Goal: Transaction & Acquisition: Purchase product/service

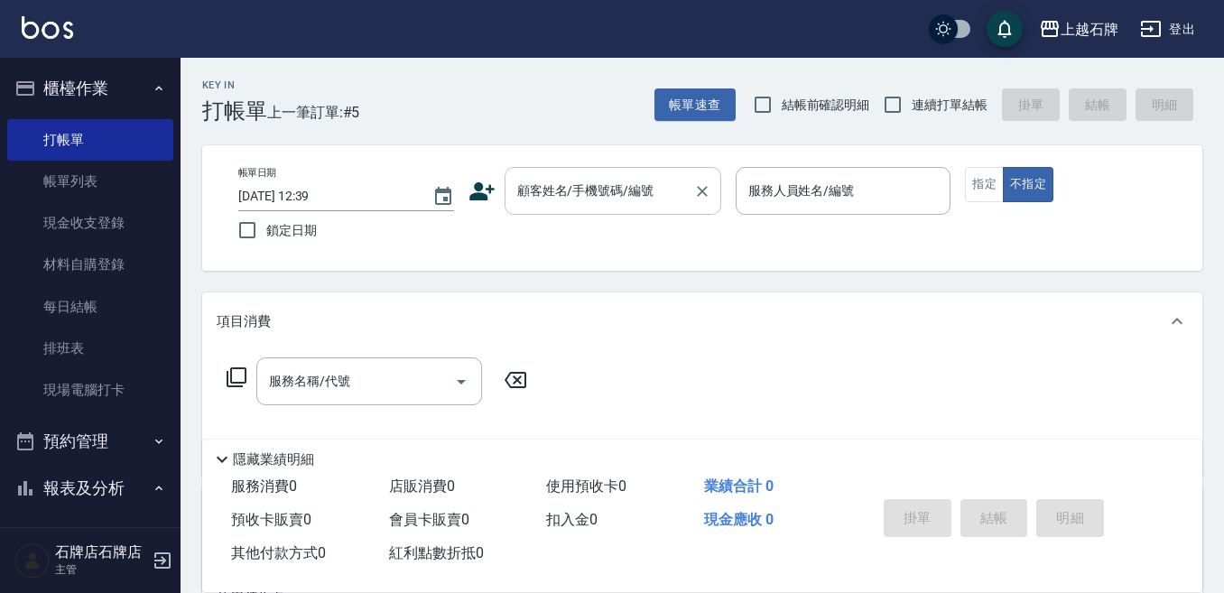
click at [660, 199] on input "顧客姓名/手機號碼/編號" at bounding box center [599, 191] width 173 height 32
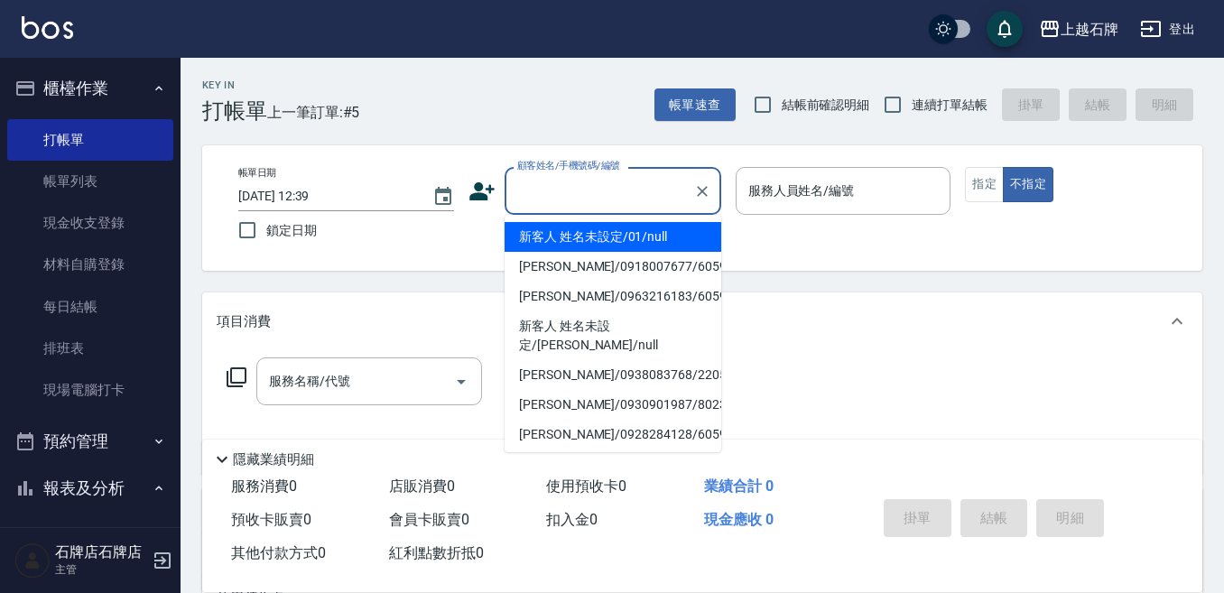
click at [633, 235] on li "新客人 姓名未設定/01/null" at bounding box center [612, 237] width 217 height 30
type input "新客人 姓名未設定/01/null"
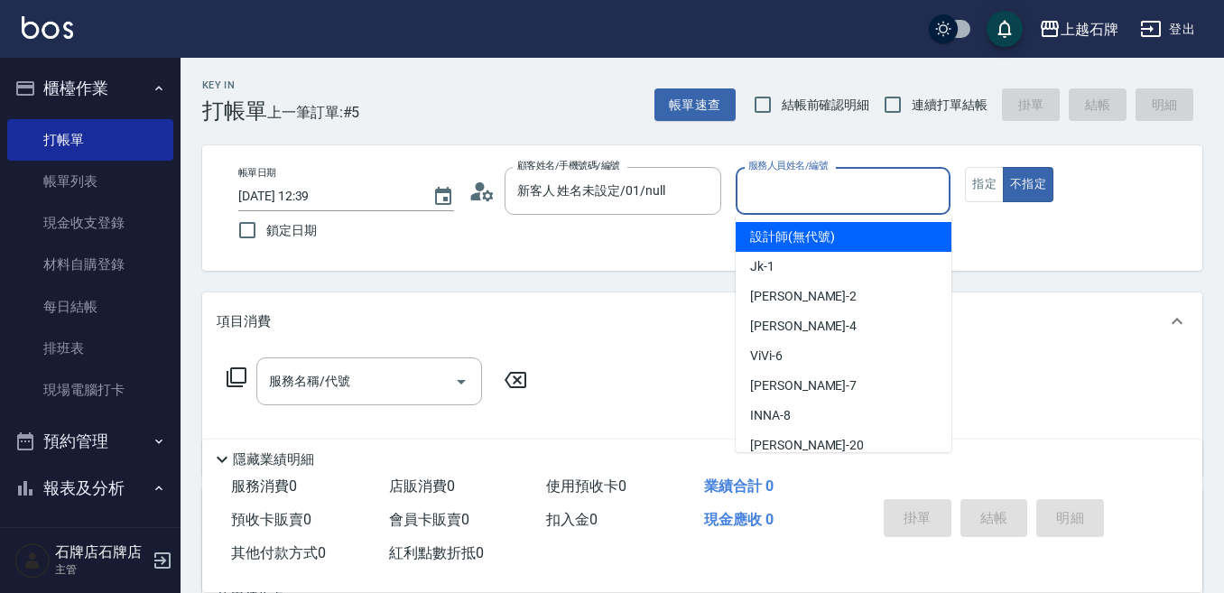
click at [781, 200] on input "服務人員姓名/編號" at bounding box center [843, 191] width 199 height 32
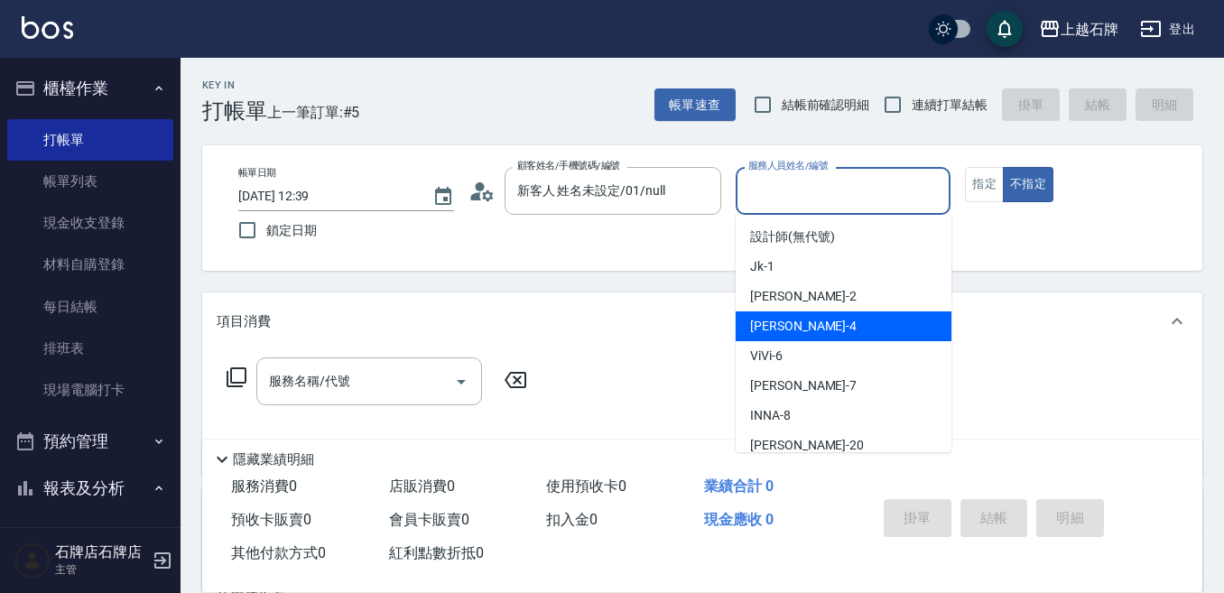
click at [808, 326] on div "[PERSON_NAME] -4" at bounding box center [843, 326] width 216 height 30
type input "[PERSON_NAME]-4"
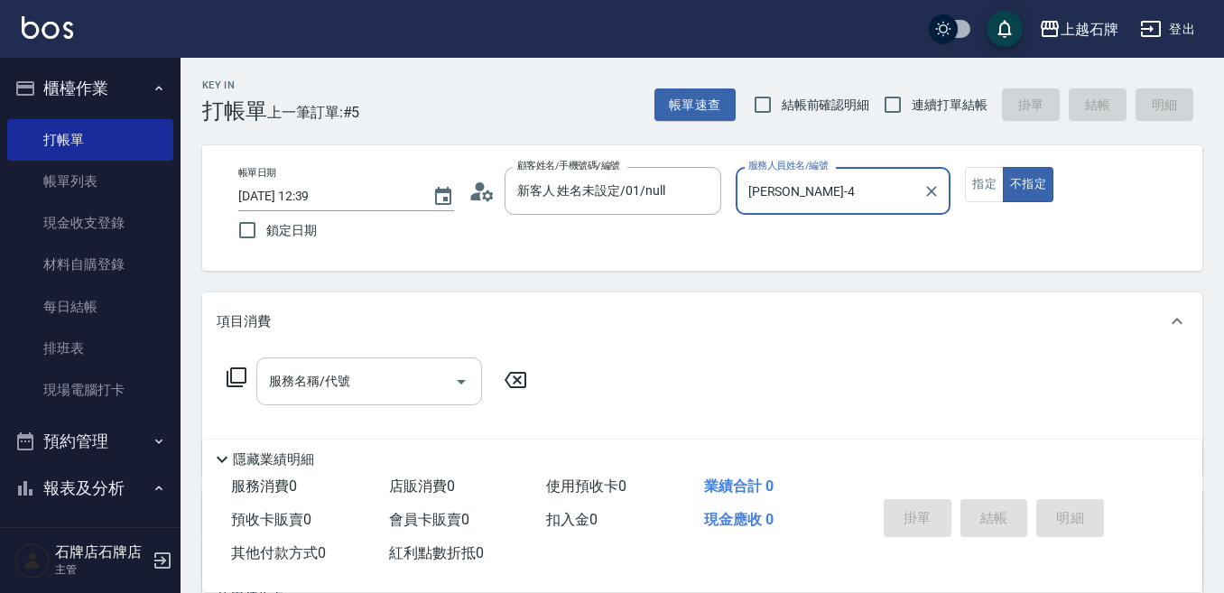
click at [401, 387] on input "服務名稱/代號" at bounding box center [355, 381] width 182 height 32
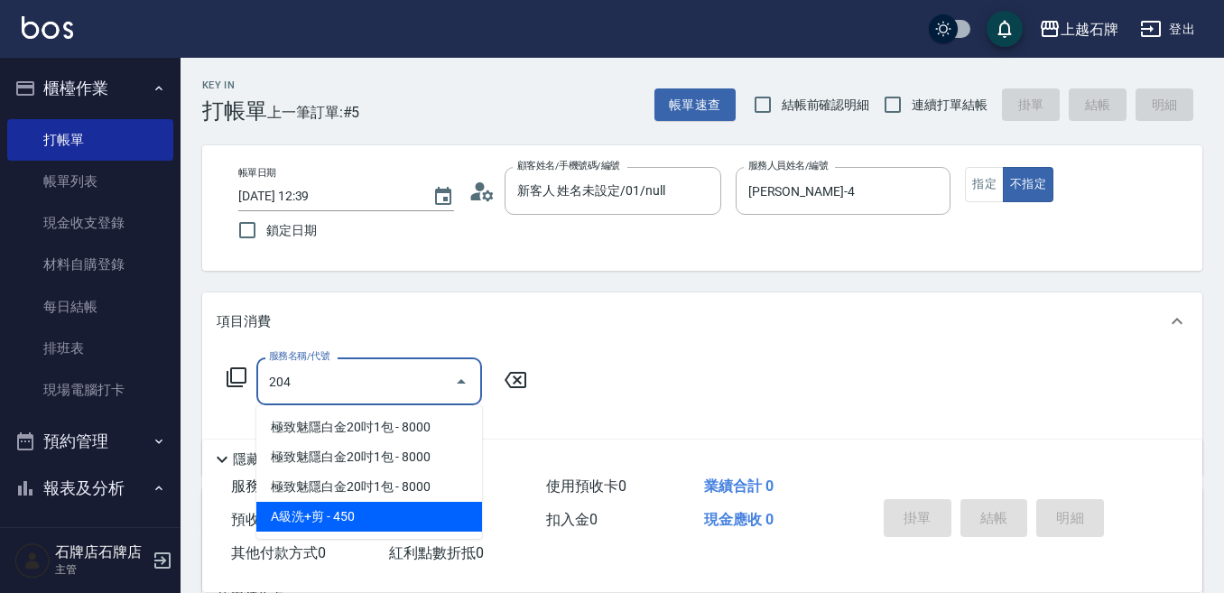
click at [434, 515] on span "A級洗+剪 - 450" at bounding box center [369, 517] width 226 height 30
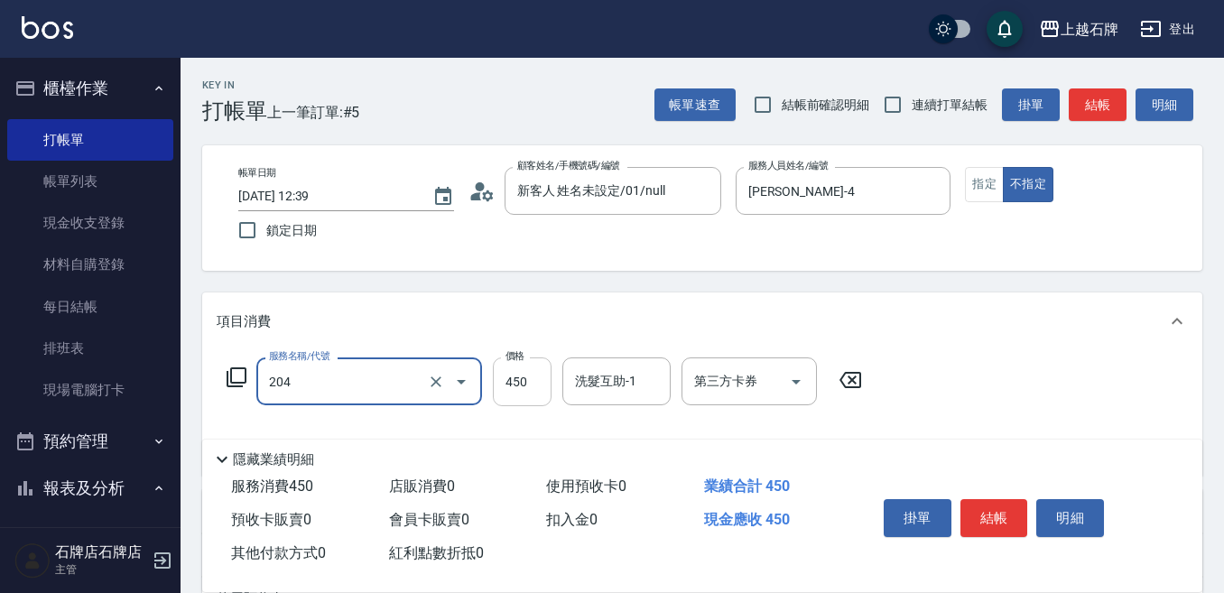
type input "A級洗+剪(204)"
click at [509, 385] on input "450" at bounding box center [522, 381] width 59 height 49
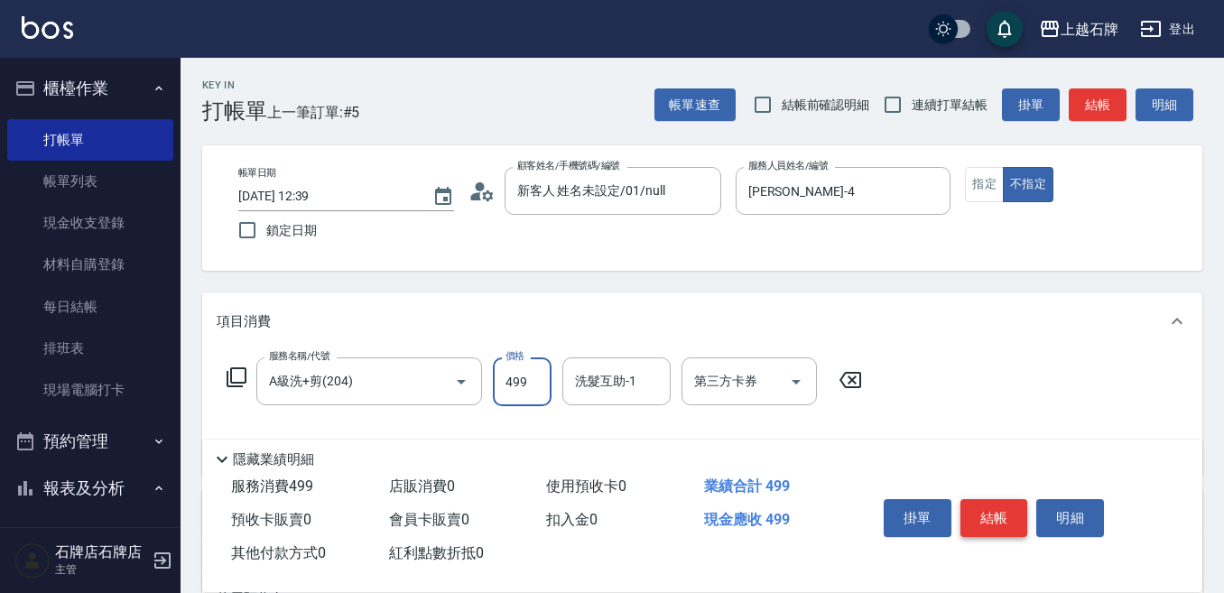
type input "499"
click at [988, 499] on button "結帳" at bounding box center [994, 518] width 68 height 38
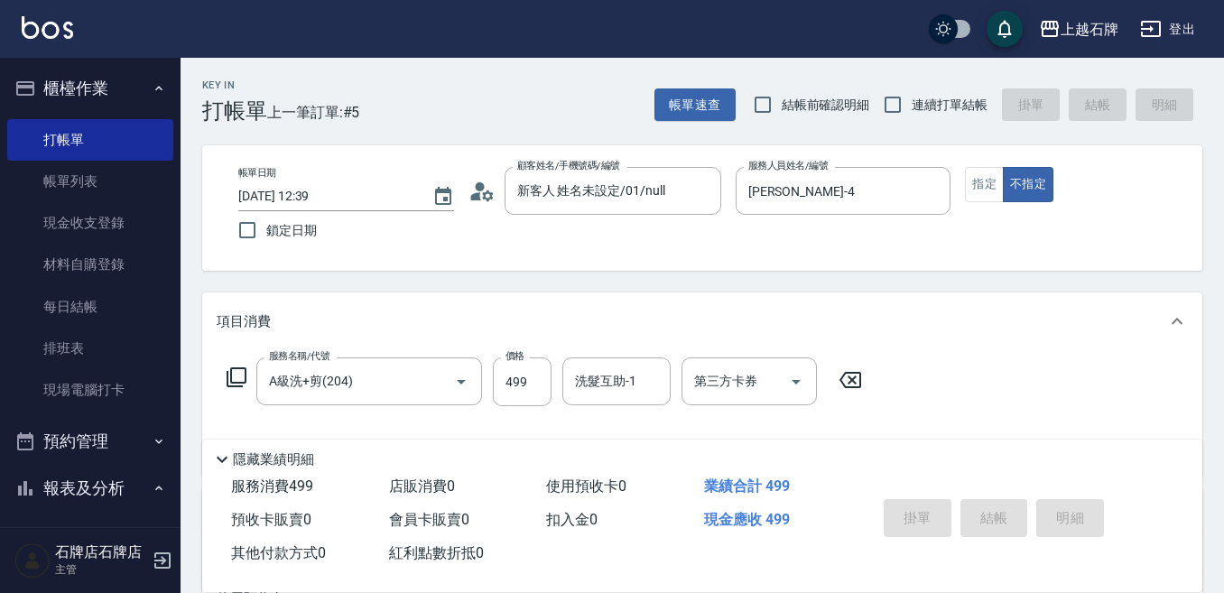
scroll to position [85, 0]
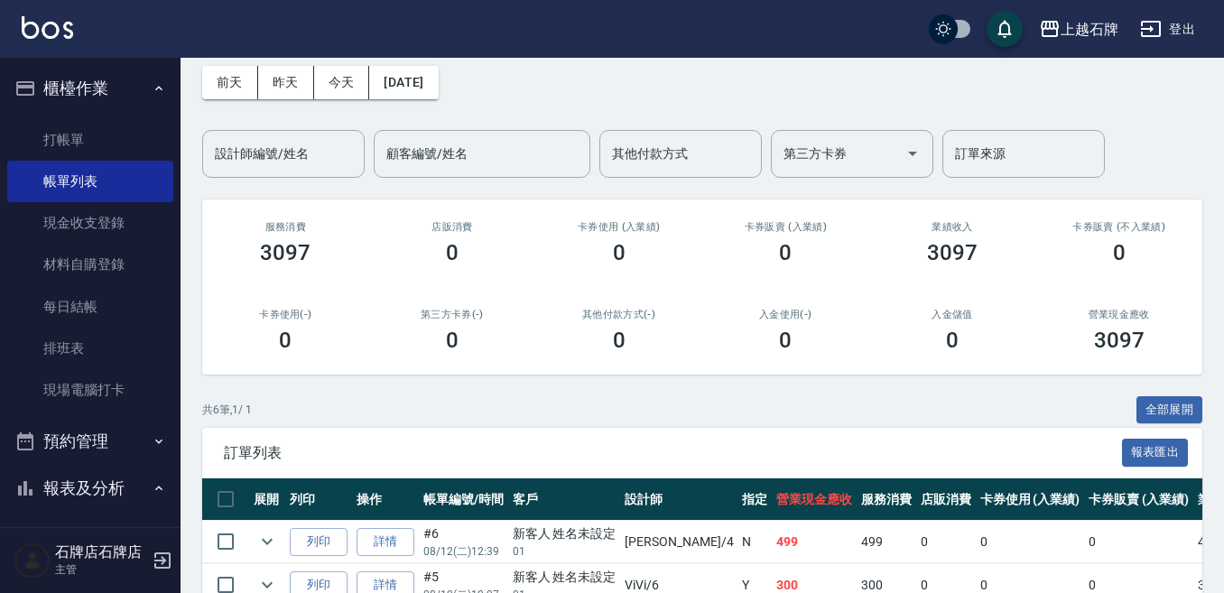
scroll to position [180, 0]
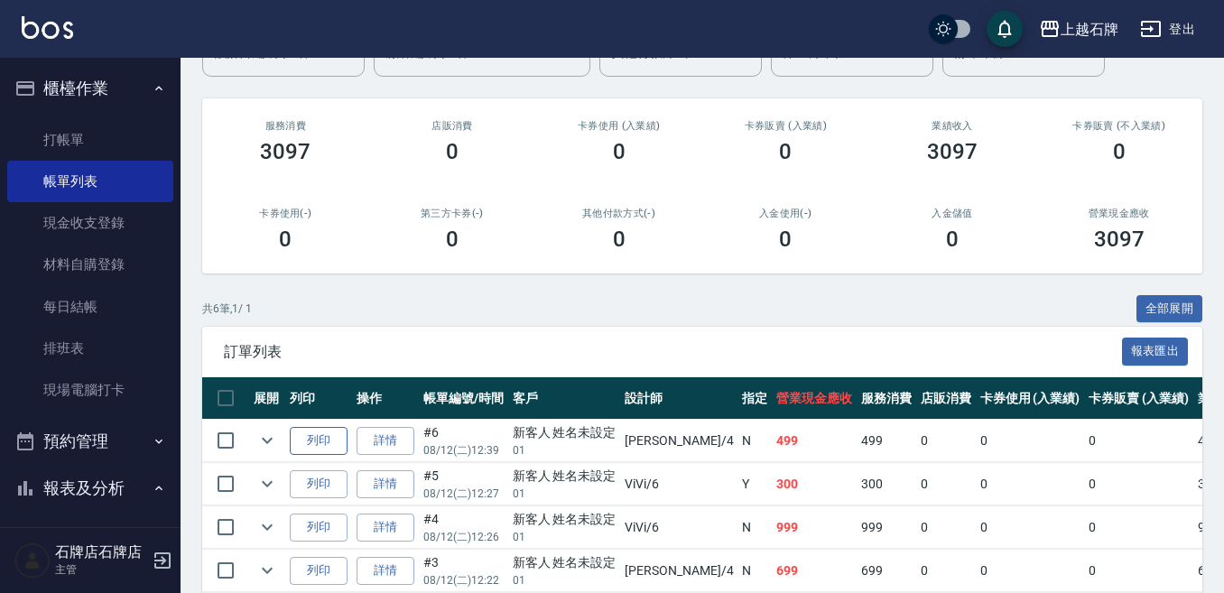
click at [324, 442] on button "列印" at bounding box center [319, 441] width 58 height 28
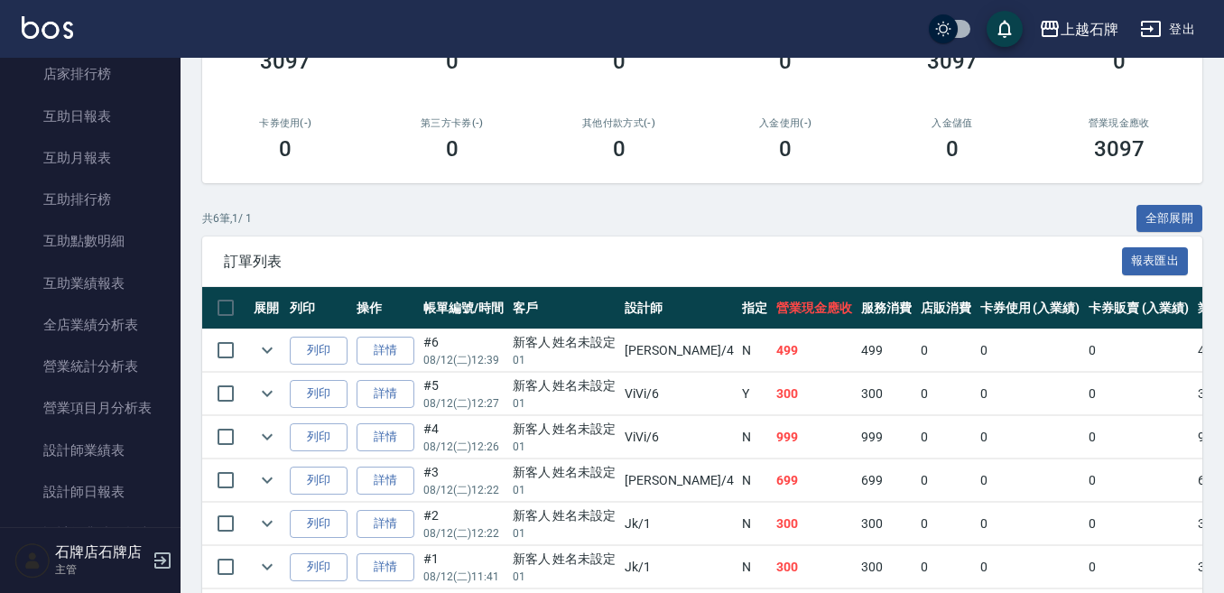
scroll to position [902, 0]
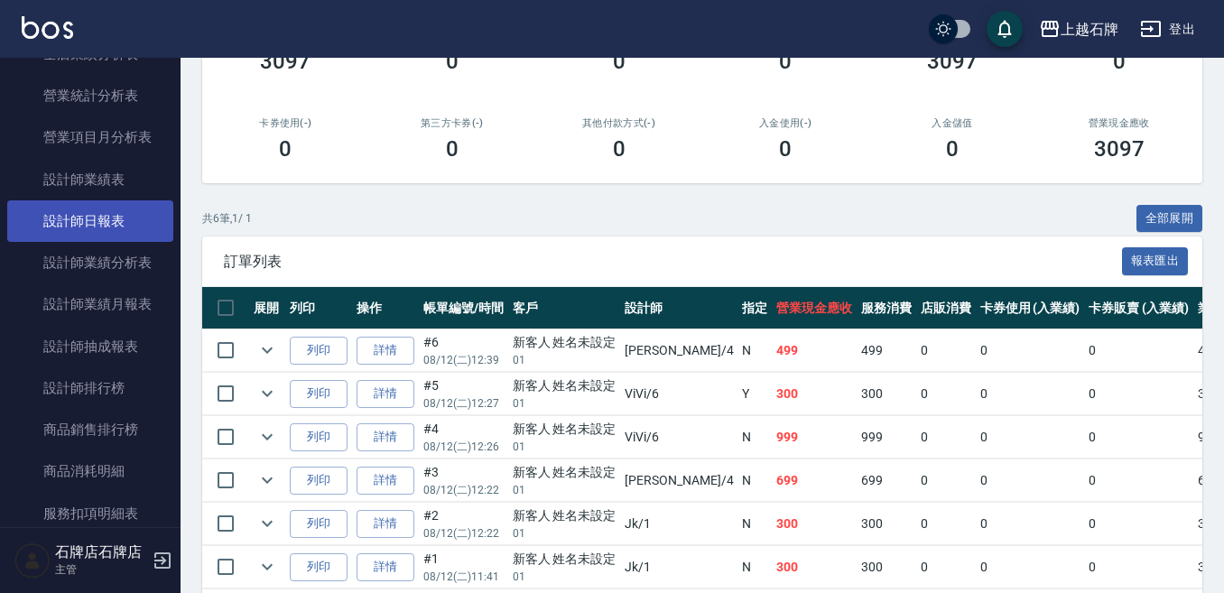
click at [107, 215] on link "設計師日報表" at bounding box center [90, 221] width 166 height 42
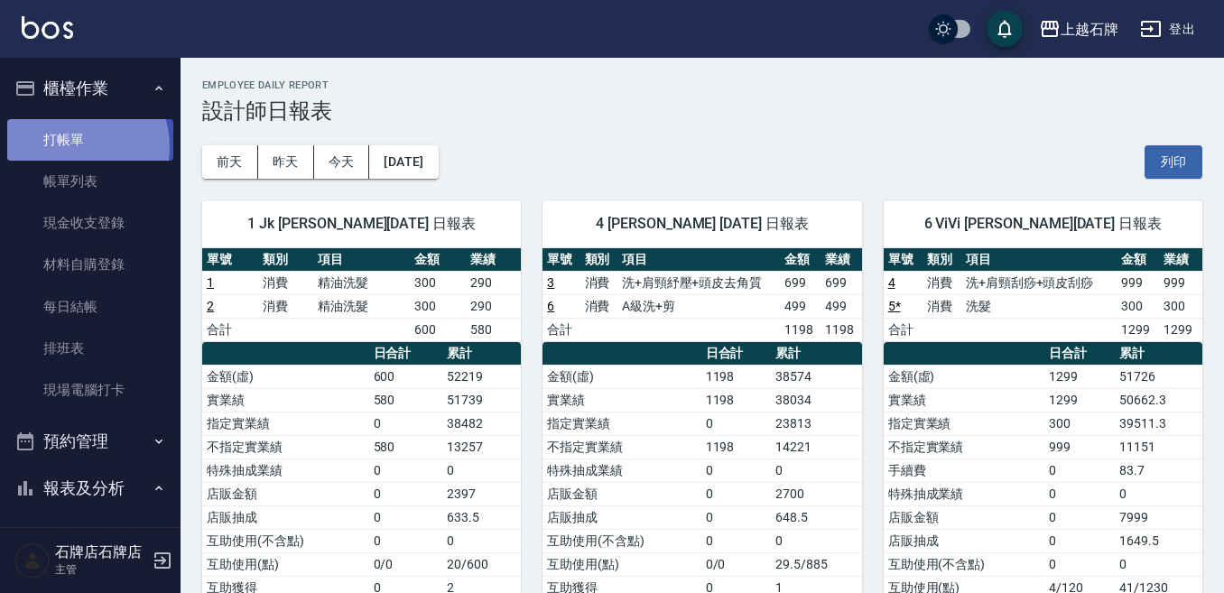
click at [72, 146] on link "打帳單" at bounding box center [90, 140] width 166 height 42
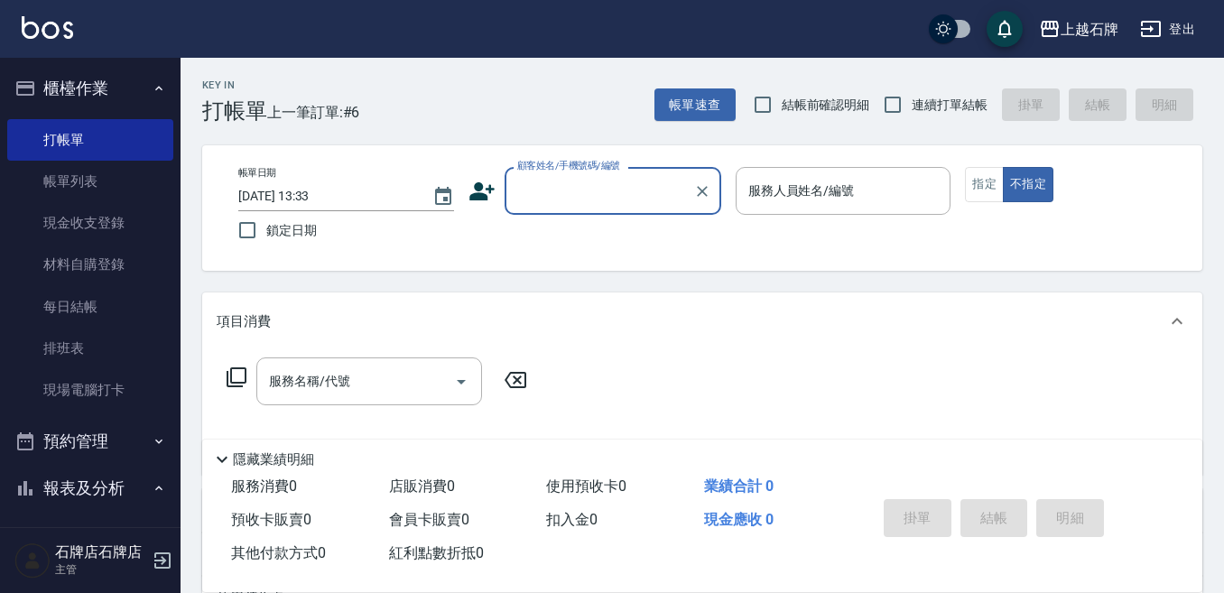
click at [622, 173] on div "顧客姓名/手機號碼/編號" at bounding box center [612, 191] width 217 height 48
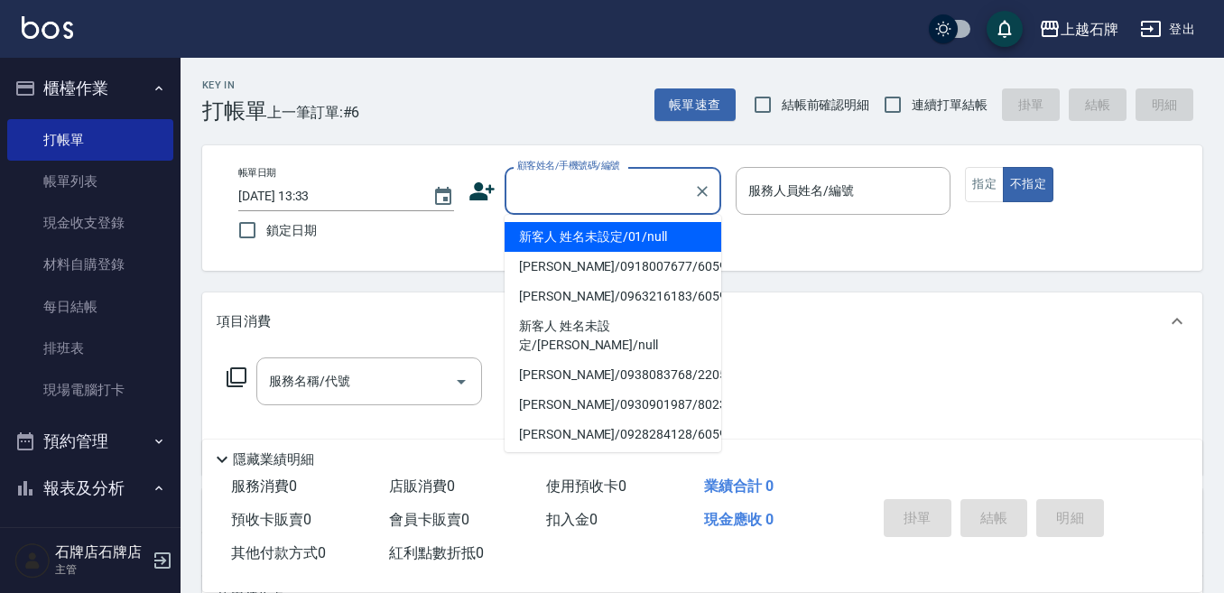
click at [663, 231] on li "新客人 姓名未設定/01/null" at bounding box center [612, 237] width 217 height 30
type input "1"
type input "新客人 姓名未設定/01/null"
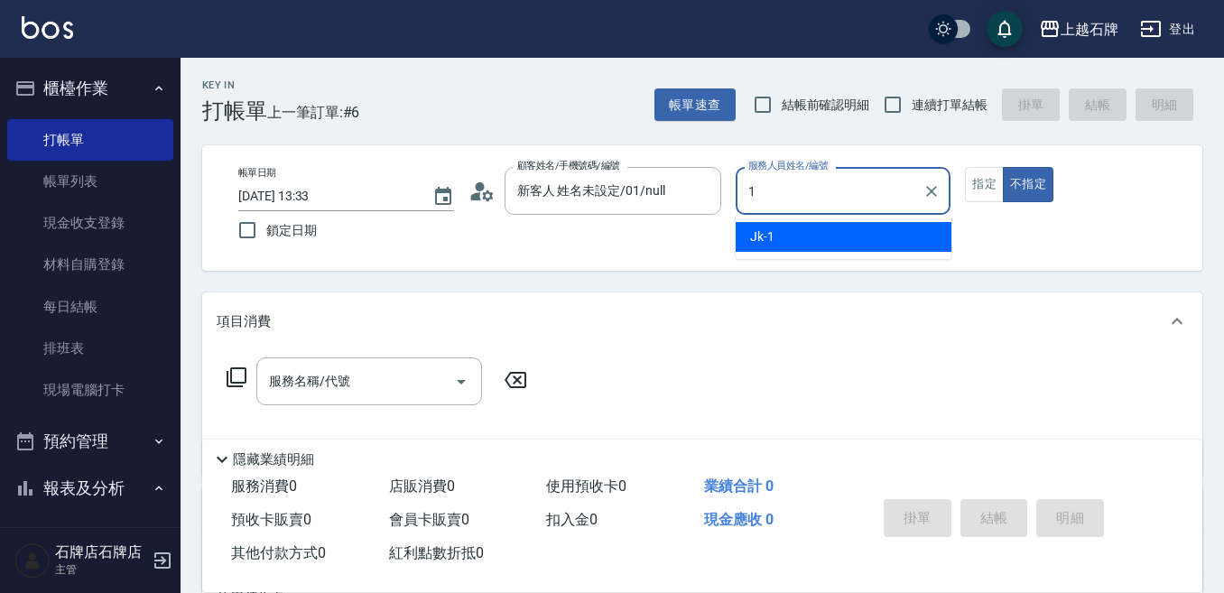
click at [781, 240] on div "Jk -1" at bounding box center [843, 237] width 216 height 30
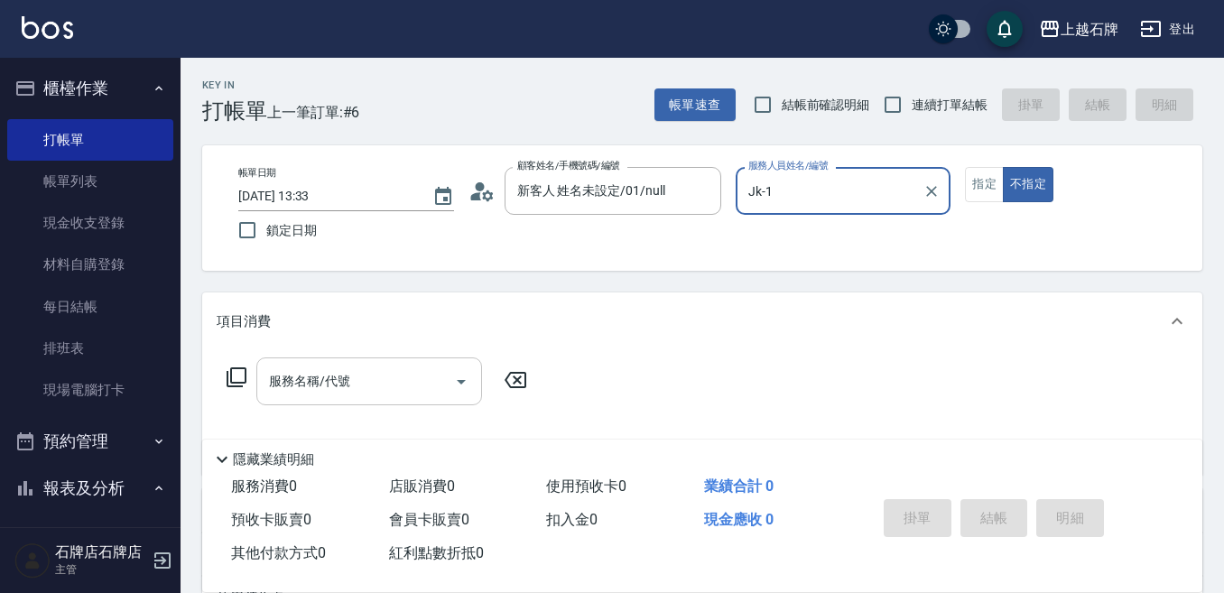
drag, startPoint x: 278, startPoint y: 405, endPoint x: 366, endPoint y: 366, distance: 96.6
click at [279, 403] on div "服務名稱/代號" at bounding box center [369, 381] width 226 height 48
type input "Jk-1"
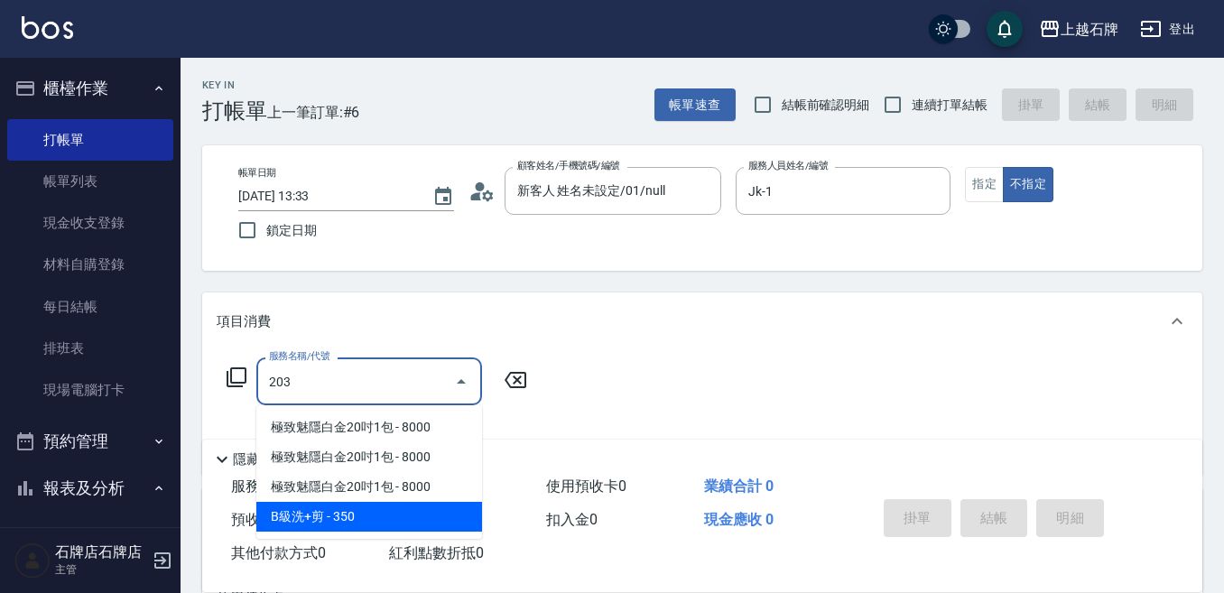
click at [457, 505] on span "B級洗+剪 - 350" at bounding box center [369, 517] width 226 height 30
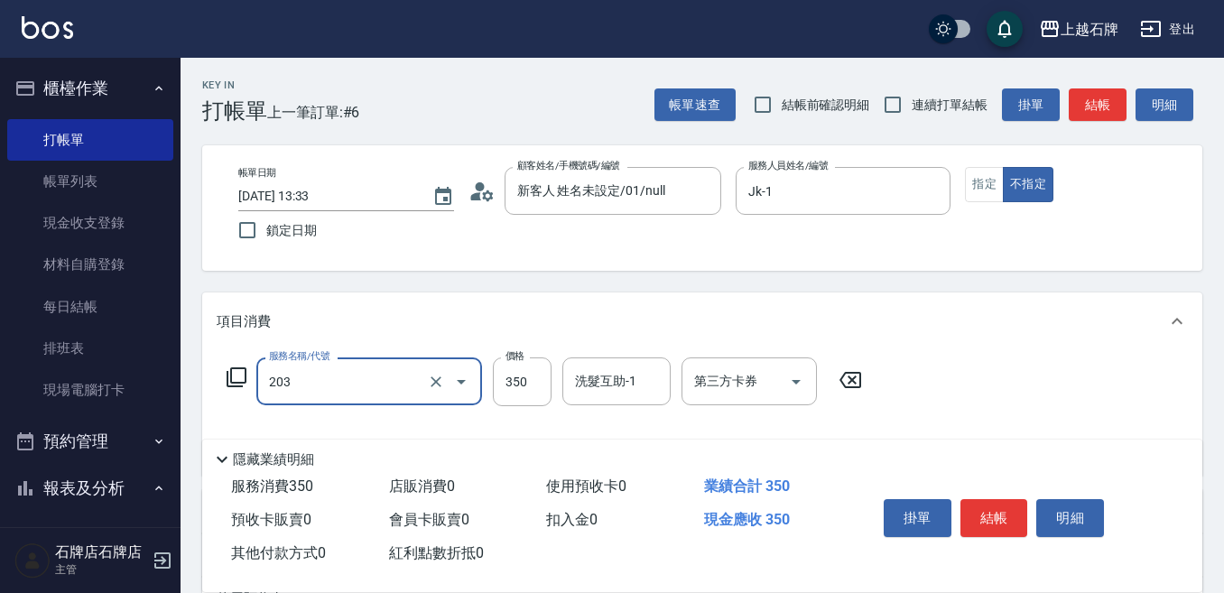
type input "B級洗+剪(203)"
click at [524, 356] on div "服務名稱/代號 B級洗+剪(203) 服務名稱/代號 價格 350 價格 洗髮互助-1 洗髮互助-1 第三方卡券 第三方卡券" at bounding box center [702, 412] width 1000 height 125
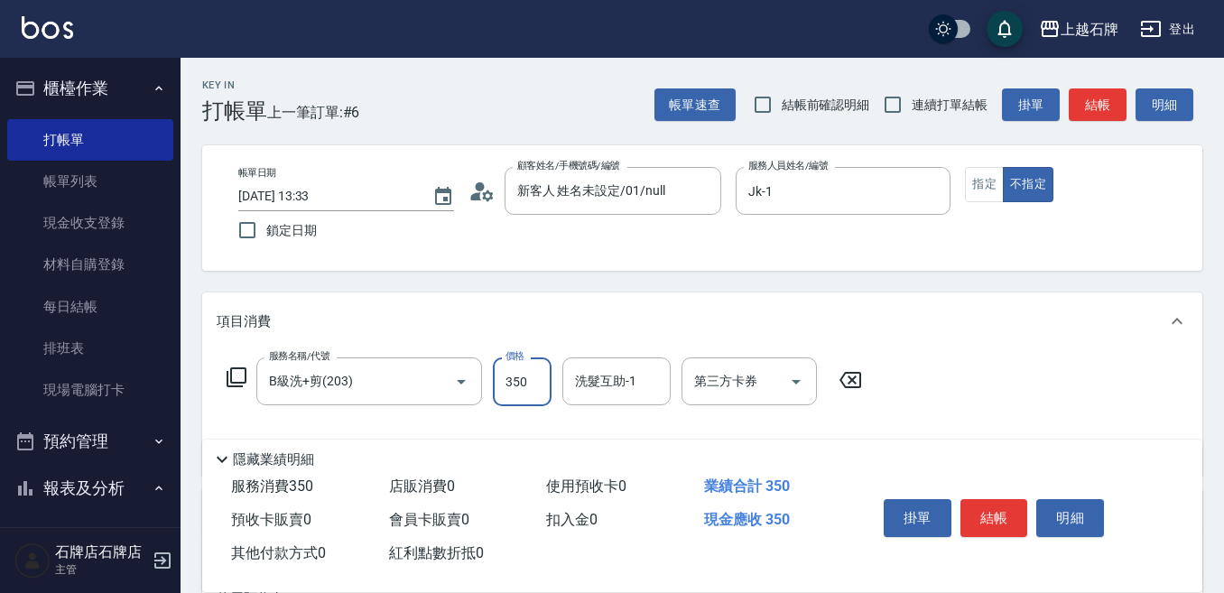
click at [549, 396] on input "350" at bounding box center [522, 381] width 59 height 49
click at [529, 390] on input "350" at bounding box center [522, 381] width 59 height 49
click at [529, 390] on input "35049" at bounding box center [522, 381] width 59 height 49
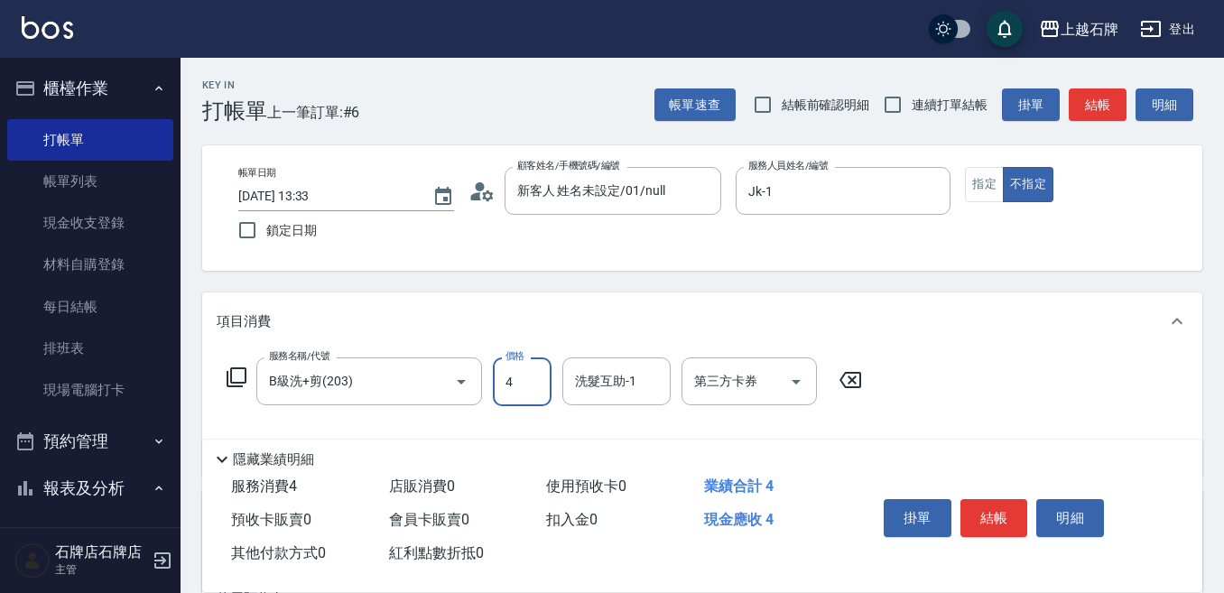
scroll to position [0, 0]
type input "499"
click at [1011, 502] on button "結帳" at bounding box center [994, 518] width 68 height 38
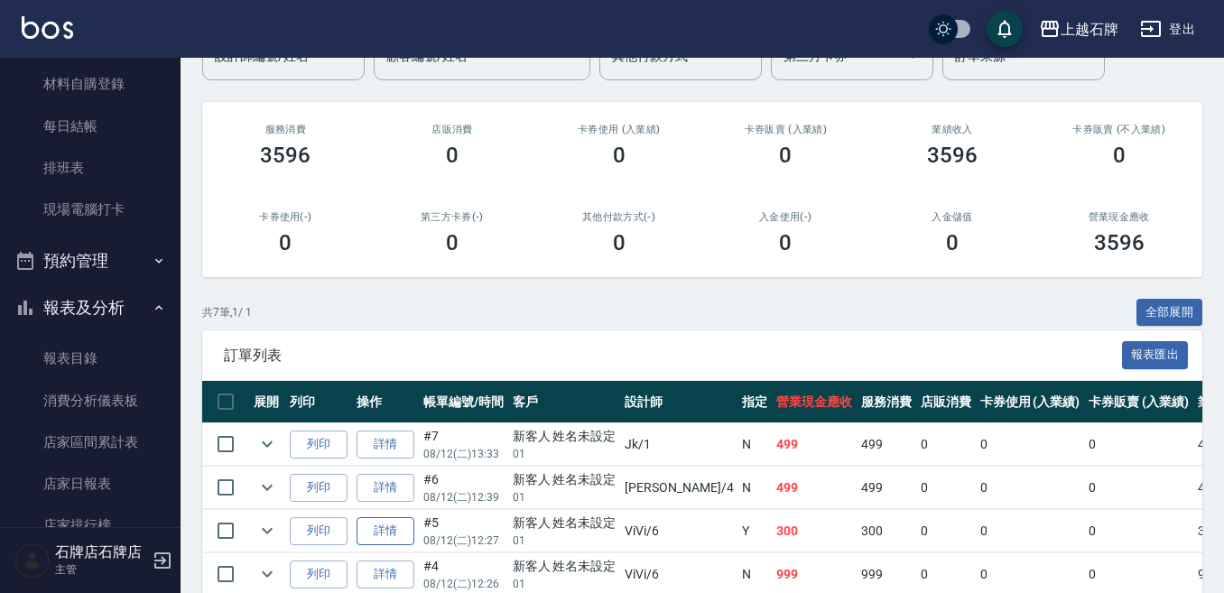
scroll to position [180, 0]
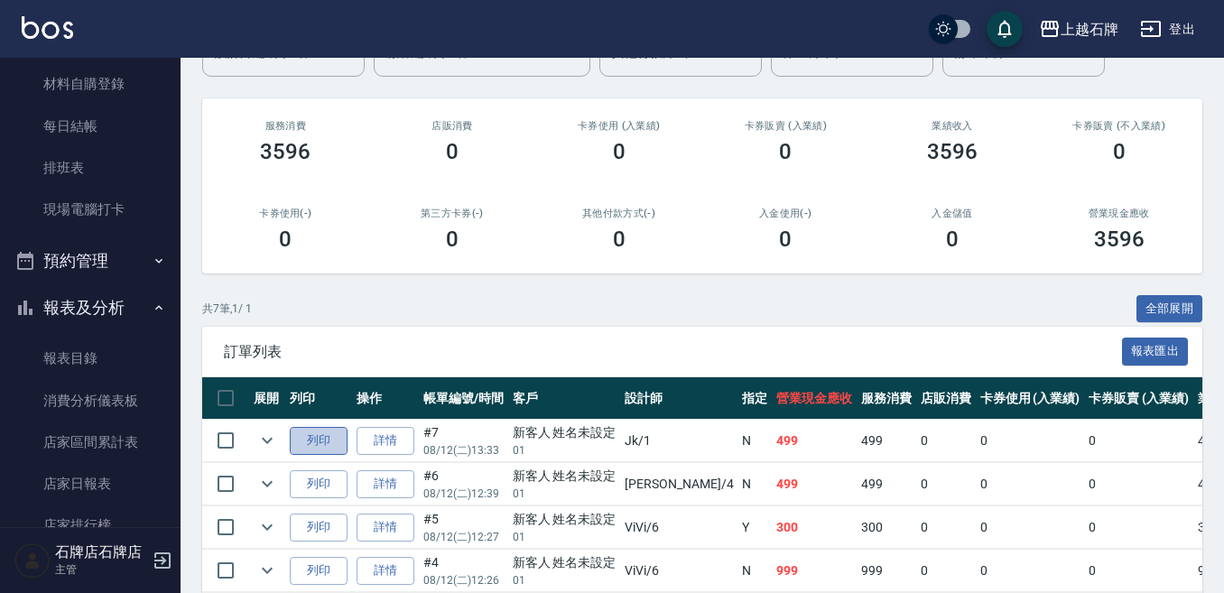
click at [312, 432] on button "列印" at bounding box center [319, 441] width 58 height 28
